Goal: Task Accomplishment & Management: Complete application form

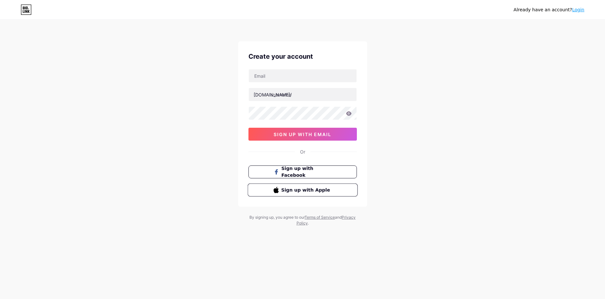
click at [315, 188] on span "Sign up with Apple" at bounding box center [306, 189] width 51 height 7
drag, startPoint x: 315, startPoint y: 188, endPoint x: 437, endPoint y: 184, distance: 121.7
click at [437, 184] on div "Already have an account? Login Create your account [DOMAIN_NAME]/ sign up with …" at bounding box center [302, 123] width 605 height 247
click at [283, 79] on input "text" at bounding box center [303, 75] width 108 height 13
type input "[EMAIL_ADDRESS][DOMAIN_NAME]"
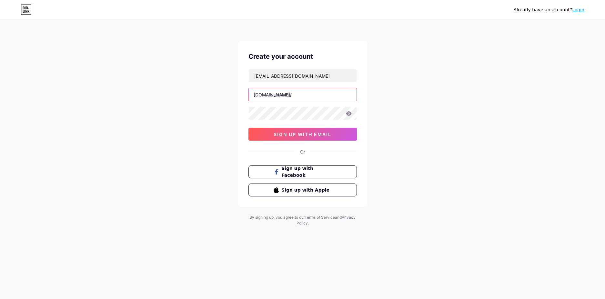
click at [295, 97] on input "text" at bounding box center [303, 94] width 108 height 13
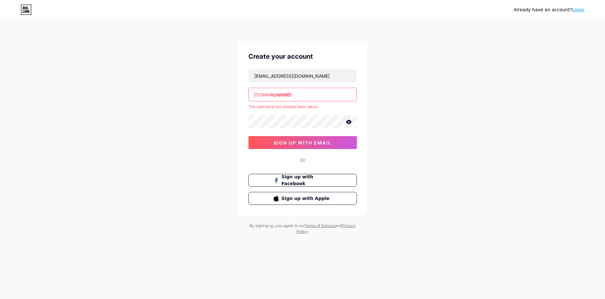
click at [308, 97] on input "minecraft" at bounding box center [303, 94] width 108 height 13
type input "m"
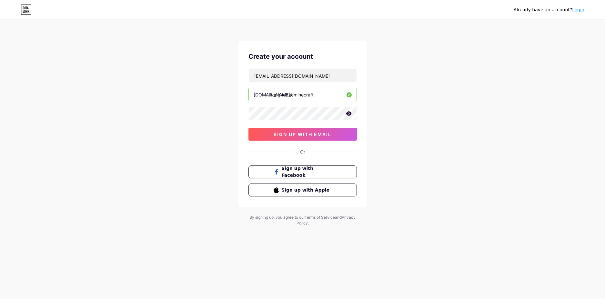
type input "tonghopveminecraft"
click at [323, 136] on span "sign up with email" at bounding box center [303, 134] width 58 height 5
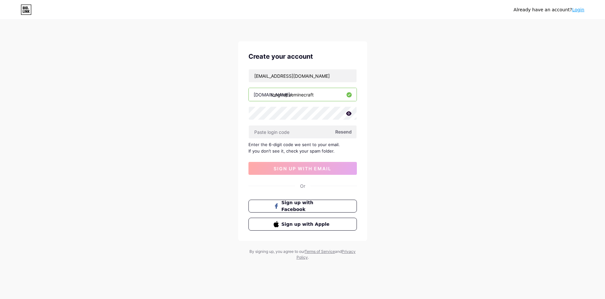
click at [350, 114] on icon at bounding box center [348, 113] width 5 height 4
click at [348, 129] on span "Resend" at bounding box center [343, 131] width 16 height 7
